Goal: Information Seeking & Learning: Learn about a topic

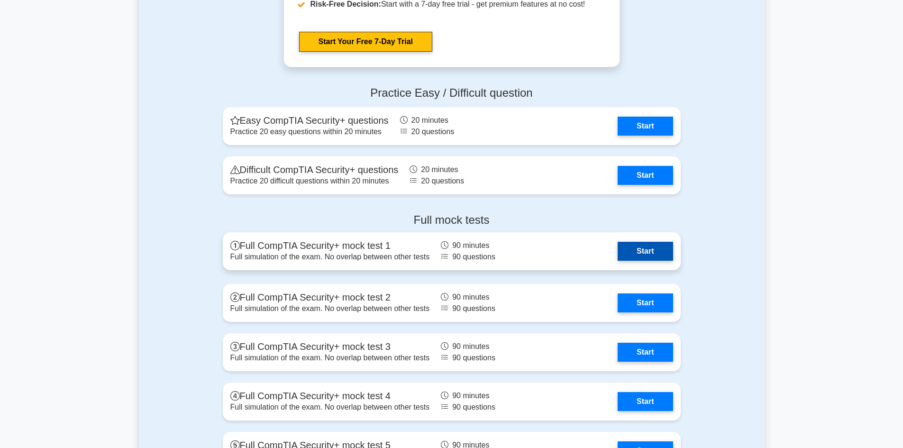
scroll to position [1850, 0]
click at [626, 249] on link "Start" at bounding box center [645, 250] width 55 height 19
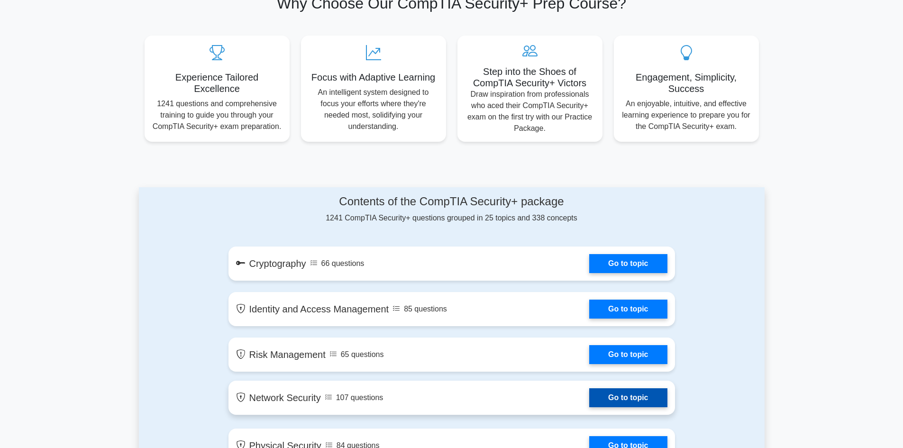
scroll to position [285, 0]
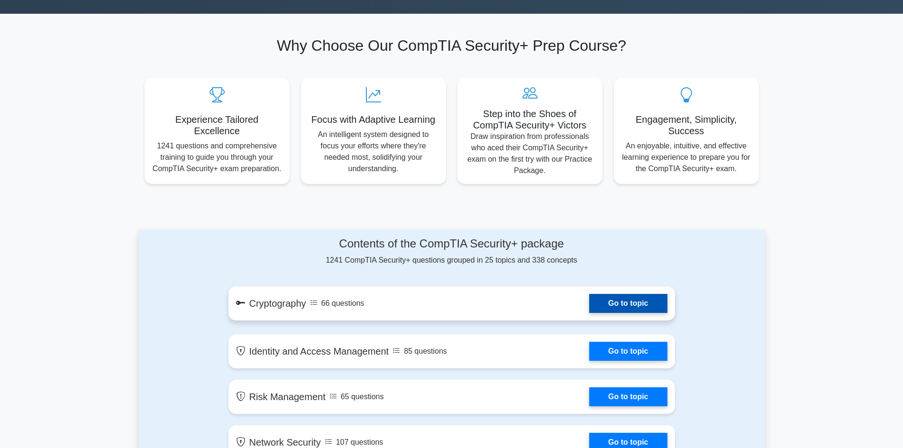
click at [636, 295] on link "Go to topic" at bounding box center [628, 303] width 78 height 19
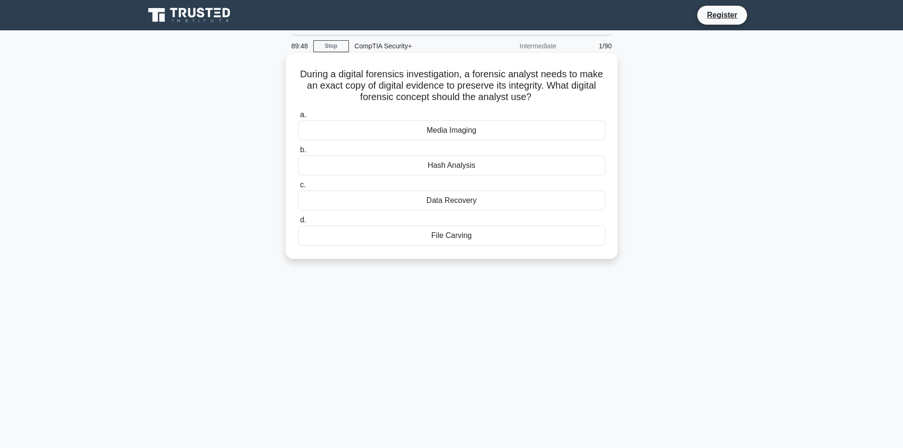
click at [447, 129] on div "Media Imaging" at bounding box center [451, 130] width 307 height 20
click at [298, 118] on input "a. Media Imaging" at bounding box center [298, 115] width 0 height 6
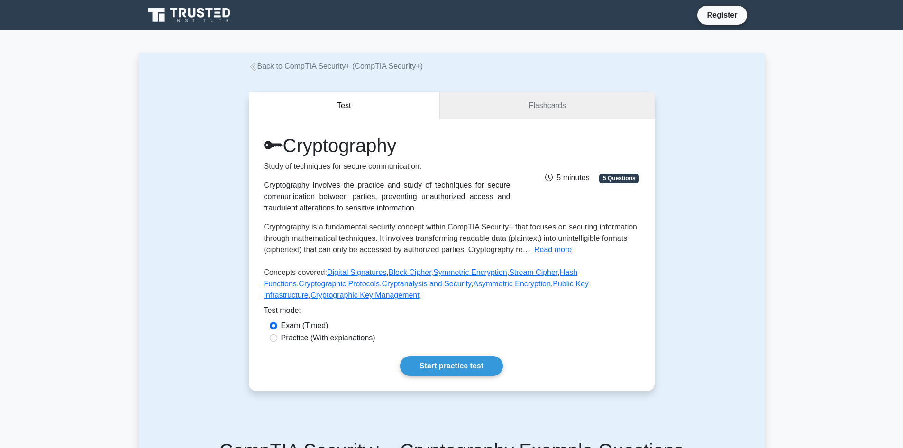
scroll to position [47, 0]
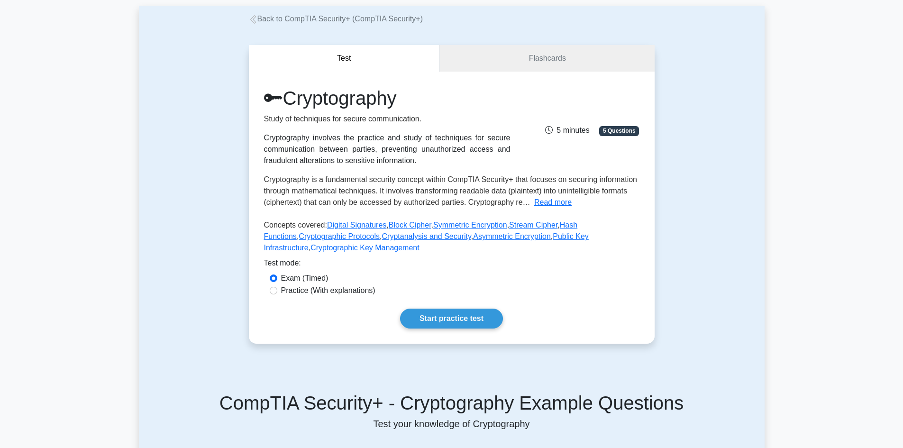
click at [345, 290] on label "Practice (With explanations)" at bounding box center [328, 290] width 94 height 11
click at [277, 290] on input "Practice (With explanations)" at bounding box center [274, 291] width 8 height 8
radio input "true"
click at [469, 313] on link "Start practice test" at bounding box center [451, 319] width 103 height 20
